Goal: Information Seeking & Learning: Learn about a topic

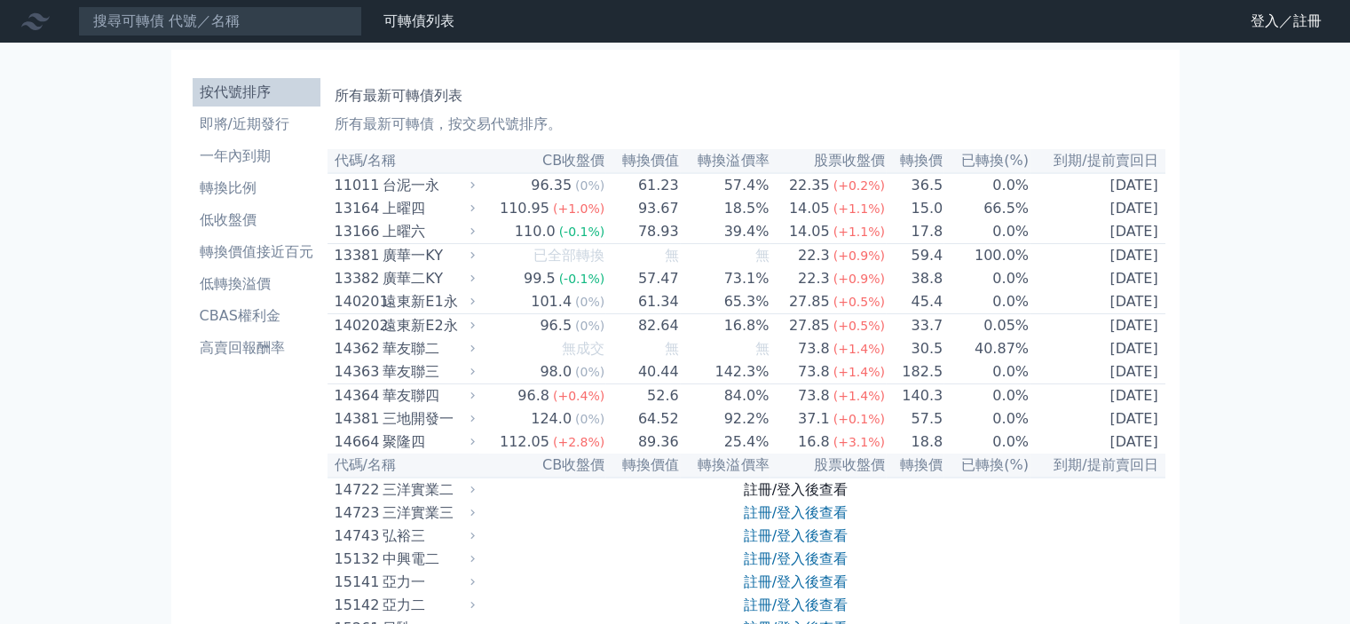
click at [818, 498] on link "註冊/登入後查看" at bounding box center [796, 489] width 104 height 17
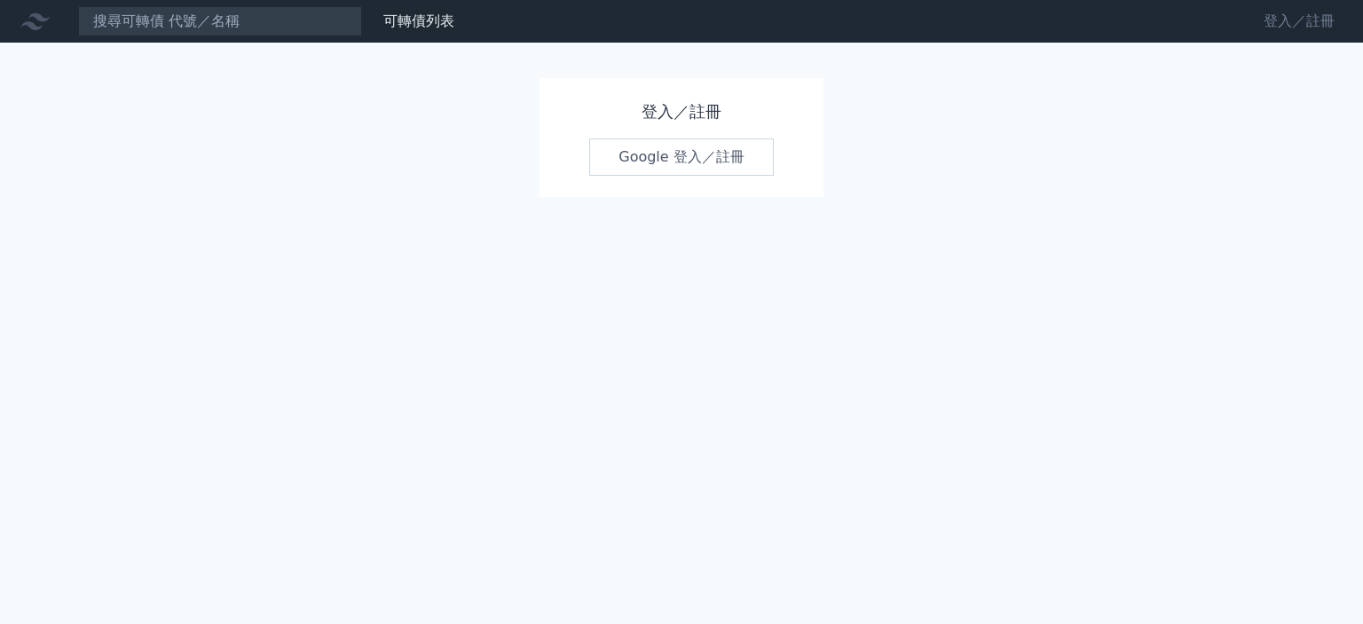
click at [1280, 23] on link "登入／註冊" at bounding box center [1299, 21] width 99 height 28
click at [682, 159] on link "Google 登入／註冊" at bounding box center [681, 156] width 185 height 37
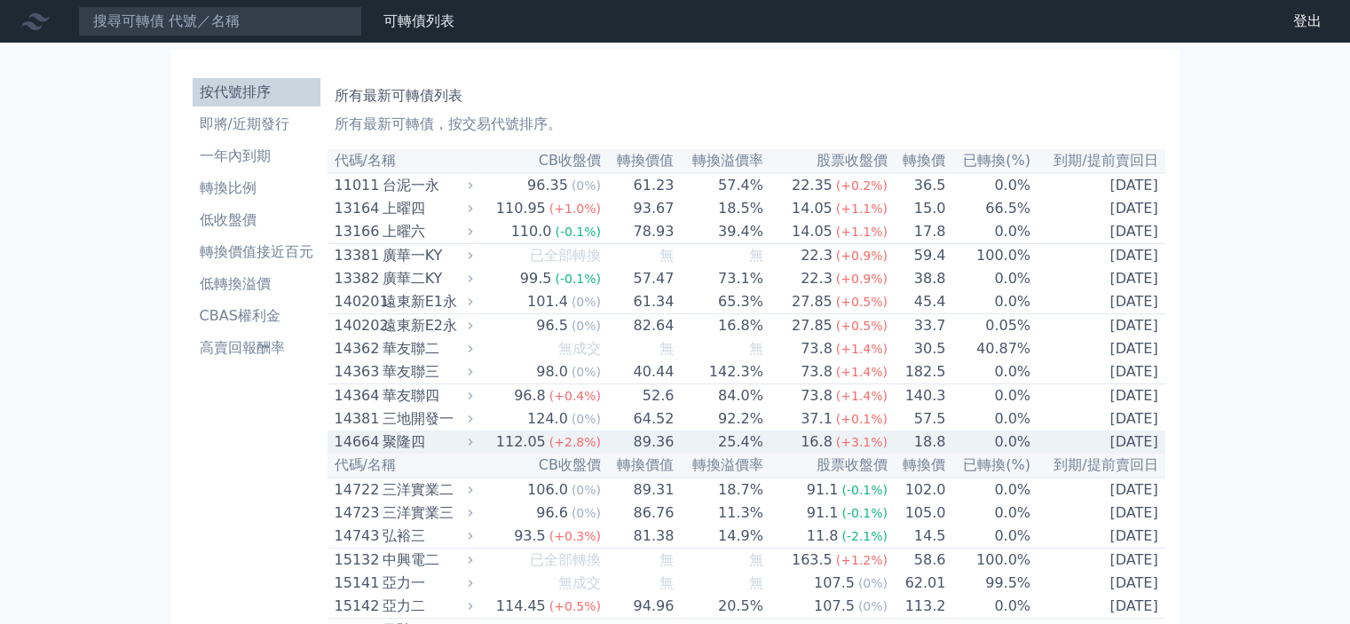
click at [351, 453] on div "14664" at bounding box center [356, 441] width 43 height 21
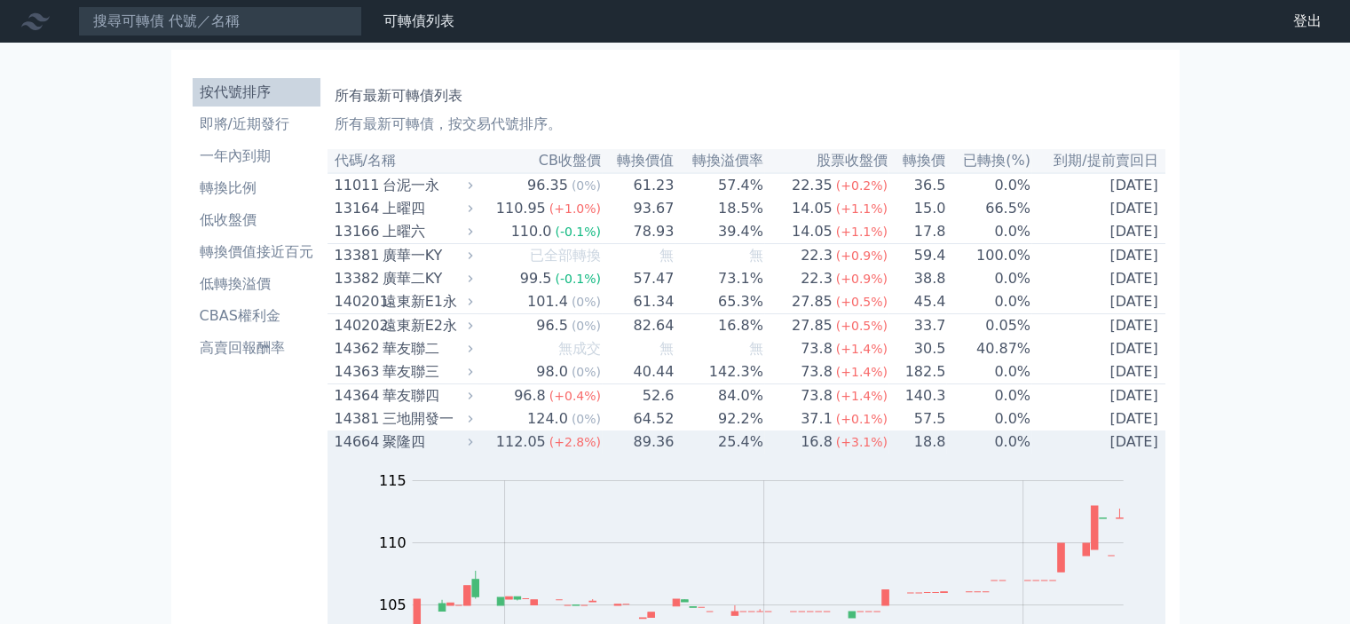
click at [351, 453] on div "14664" at bounding box center [356, 441] width 43 height 21
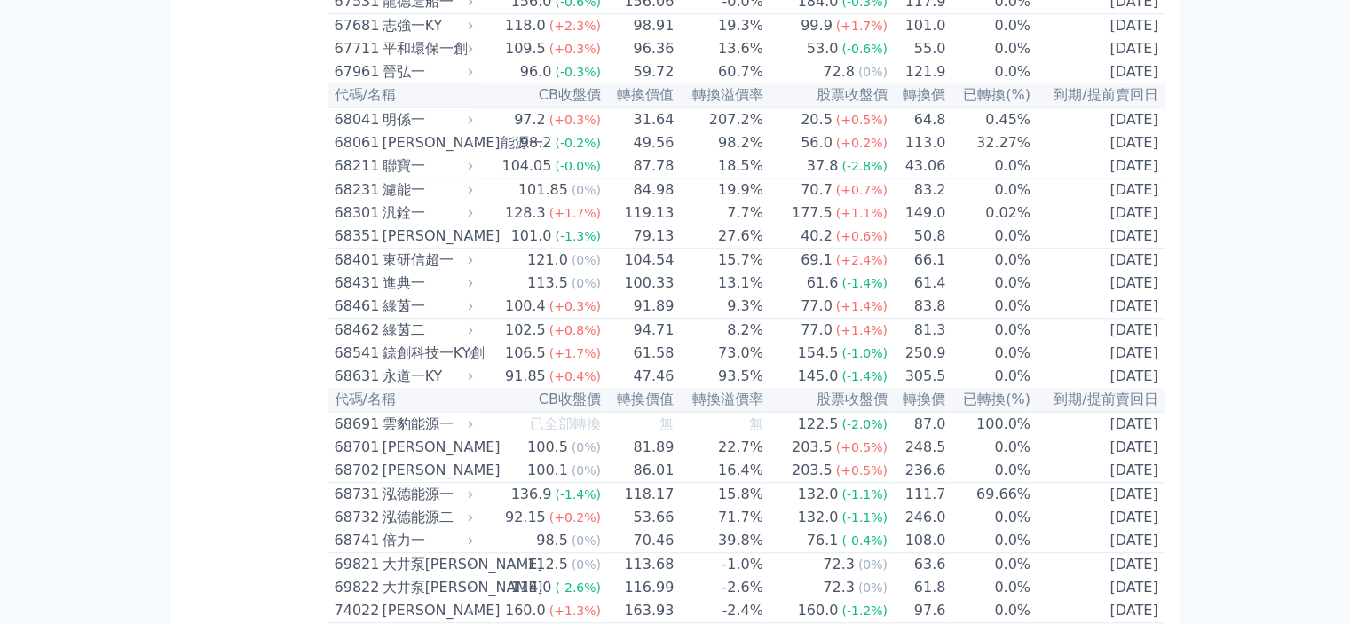
scroll to position [8431, 0]
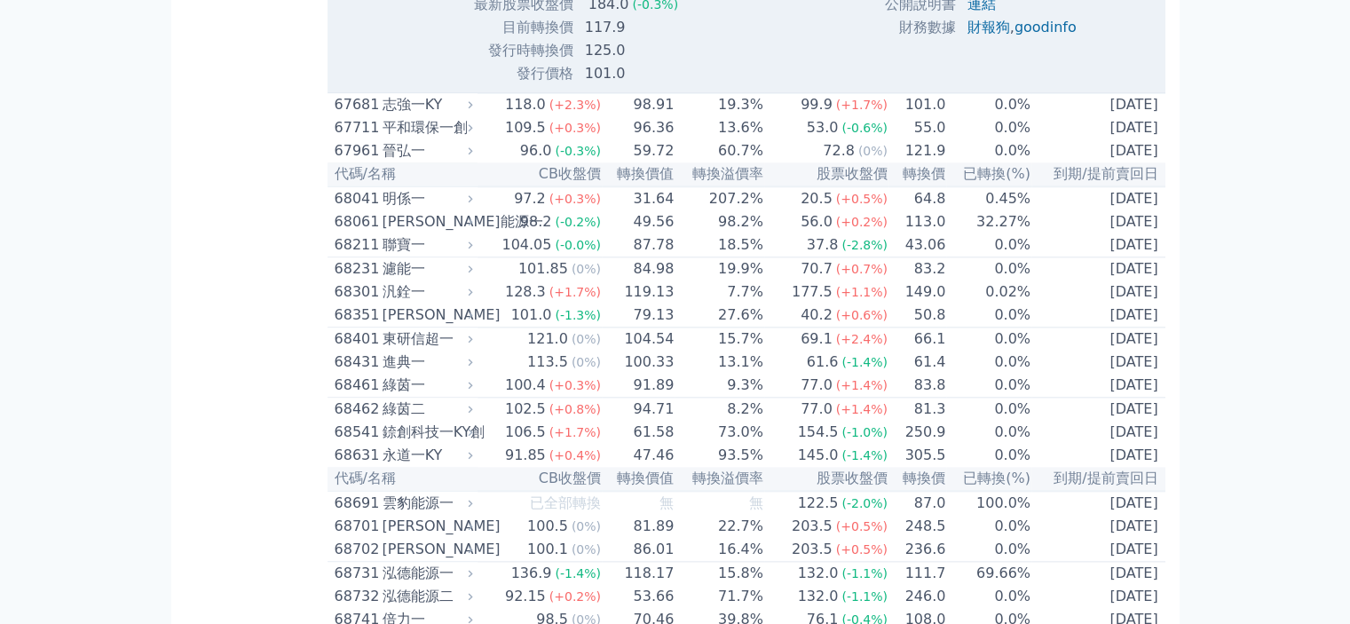
scroll to position [8786, 0]
